Goal: Use online tool/utility

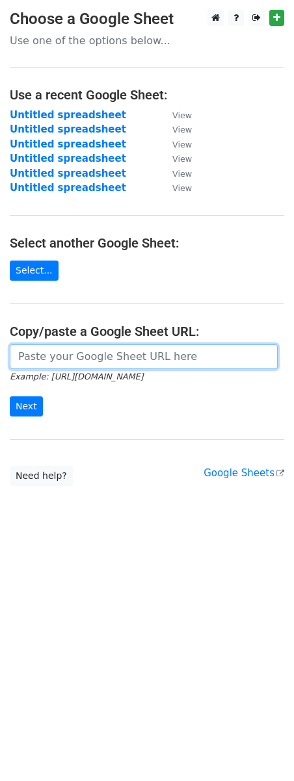
click at [71, 353] on input "url" at bounding box center [144, 356] width 268 height 25
paste input "[URL][DOMAIN_NAME]"
type input "[URL][DOMAIN_NAME]"
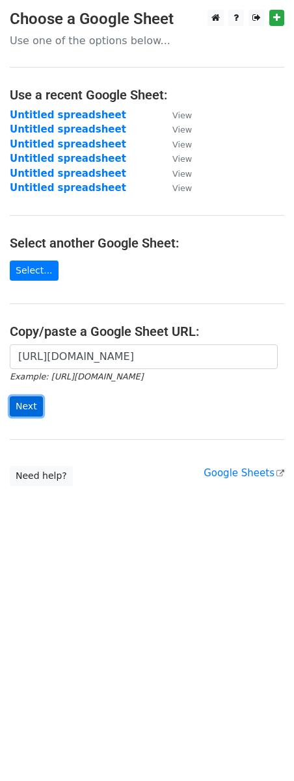
click at [27, 409] on input "Next" at bounding box center [26, 406] width 33 height 20
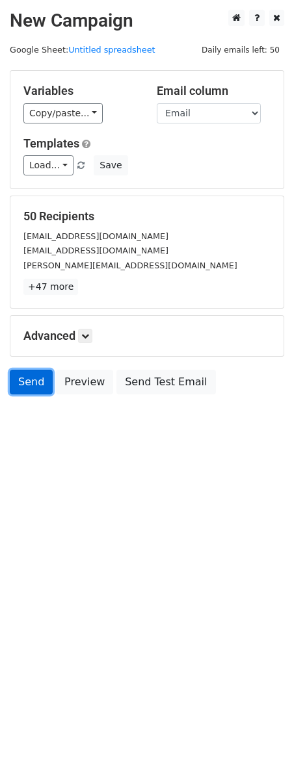
click at [29, 388] on link "Send" at bounding box center [31, 382] width 43 height 25
